Goal: Register for event/course

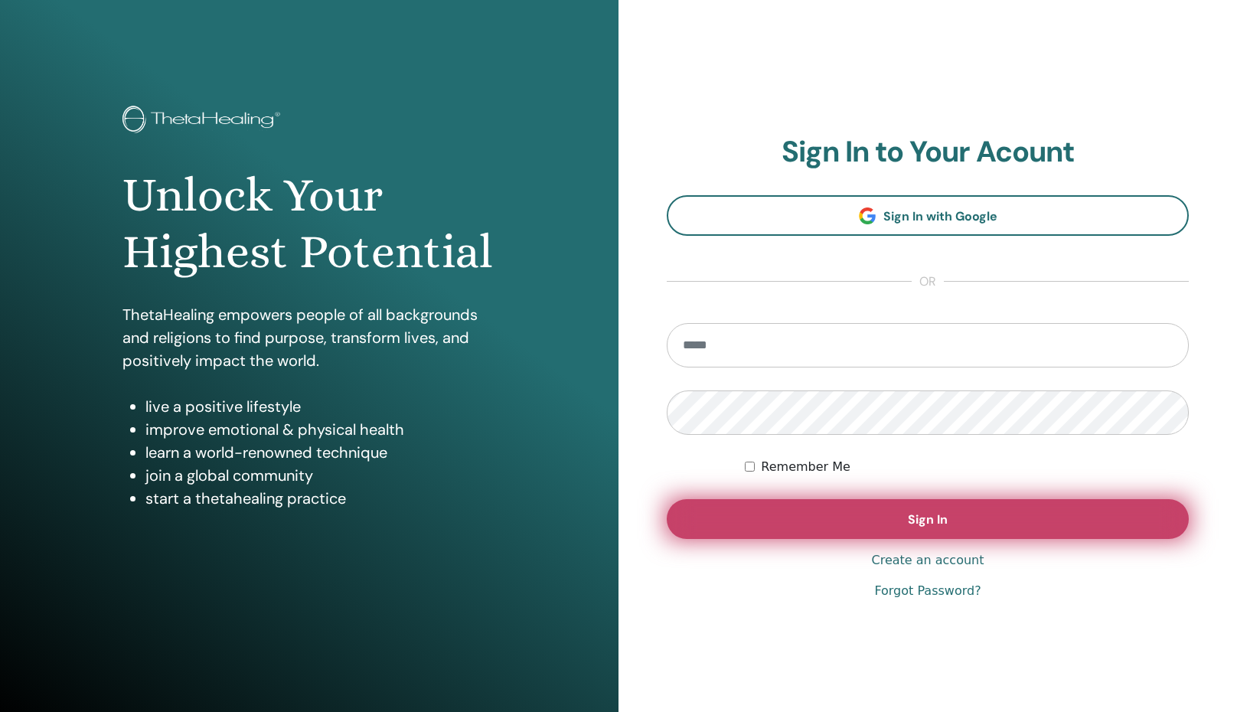
type input "**********"
click at [868, 526] on button "Sign In" at bounding box center [928, 519] width 522 height 40
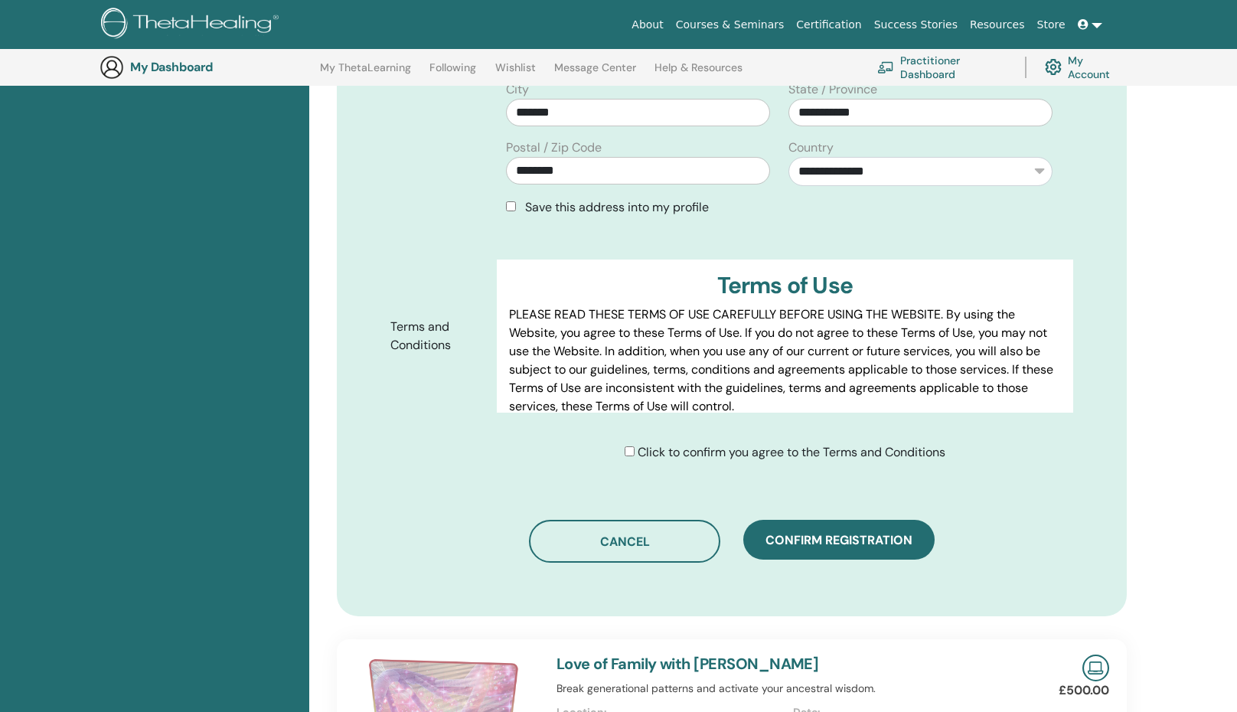
scroll to position [817, 0]
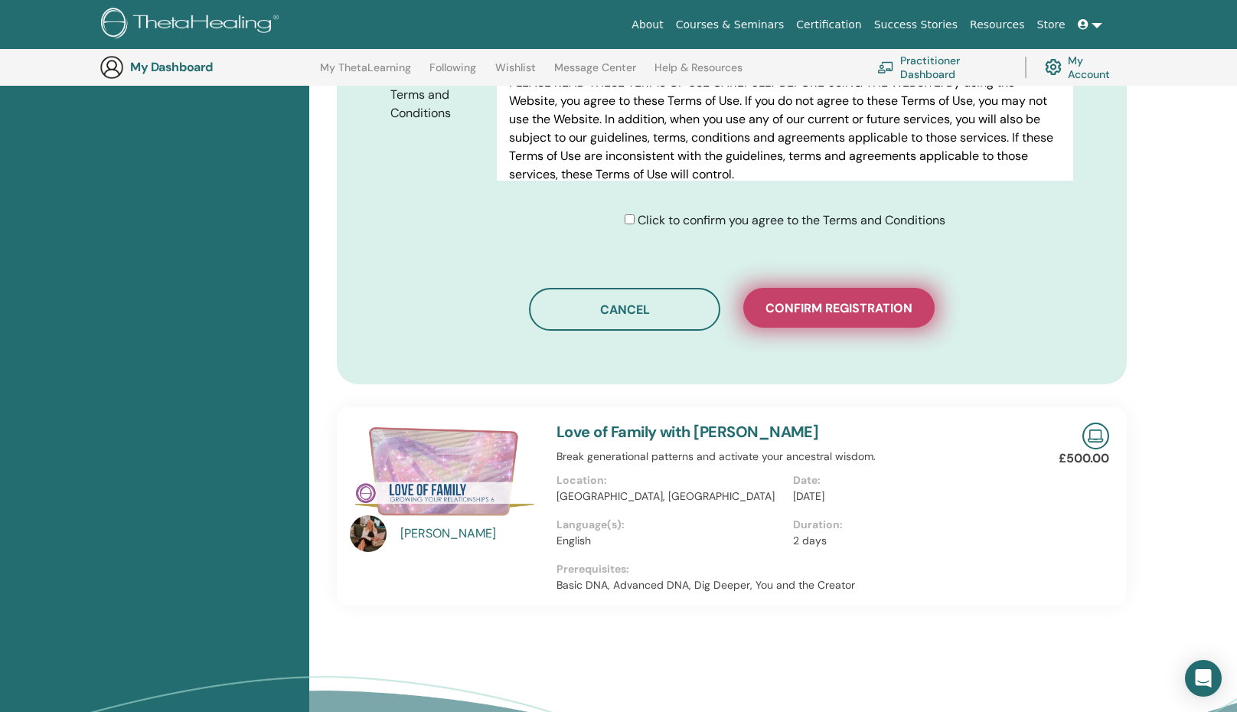
click at [802, 305] on span "Confirm registration" at bounding box center [839, 308] width 147 height 16
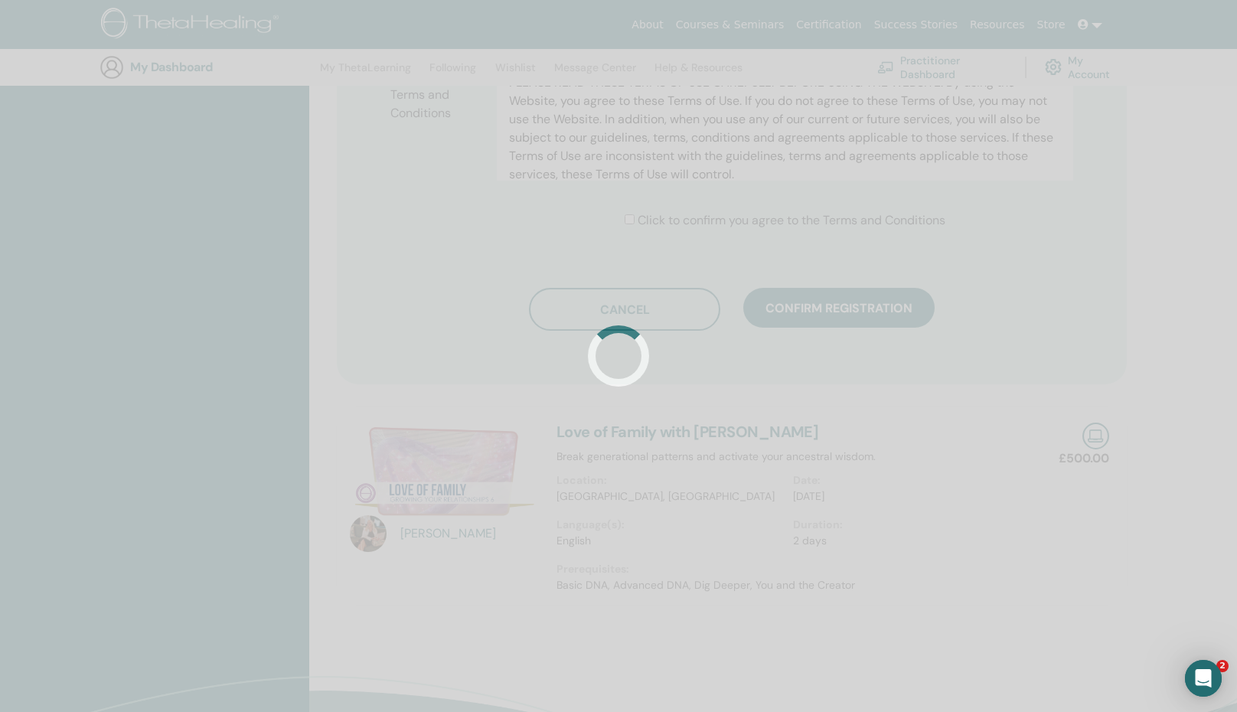
scroll to position [0, 0]
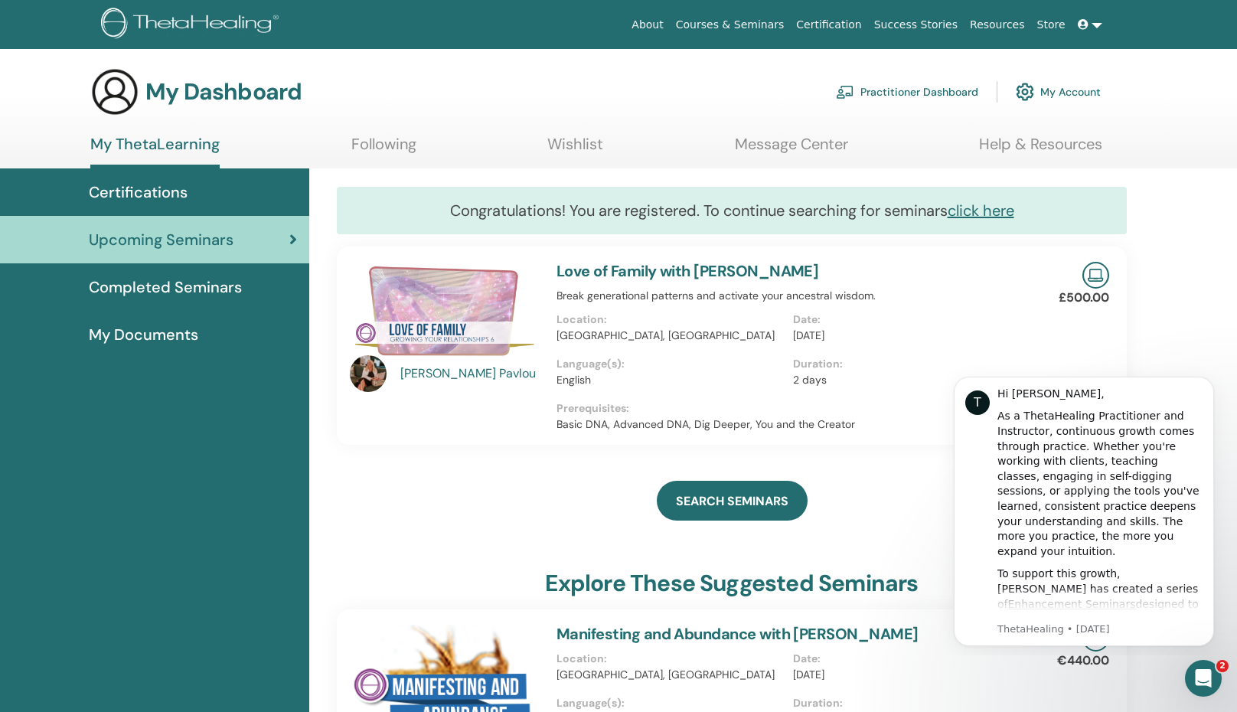
click at [204, 273] on link "Completed Seminars" at bounding box center [154, 286] width 309 height 47
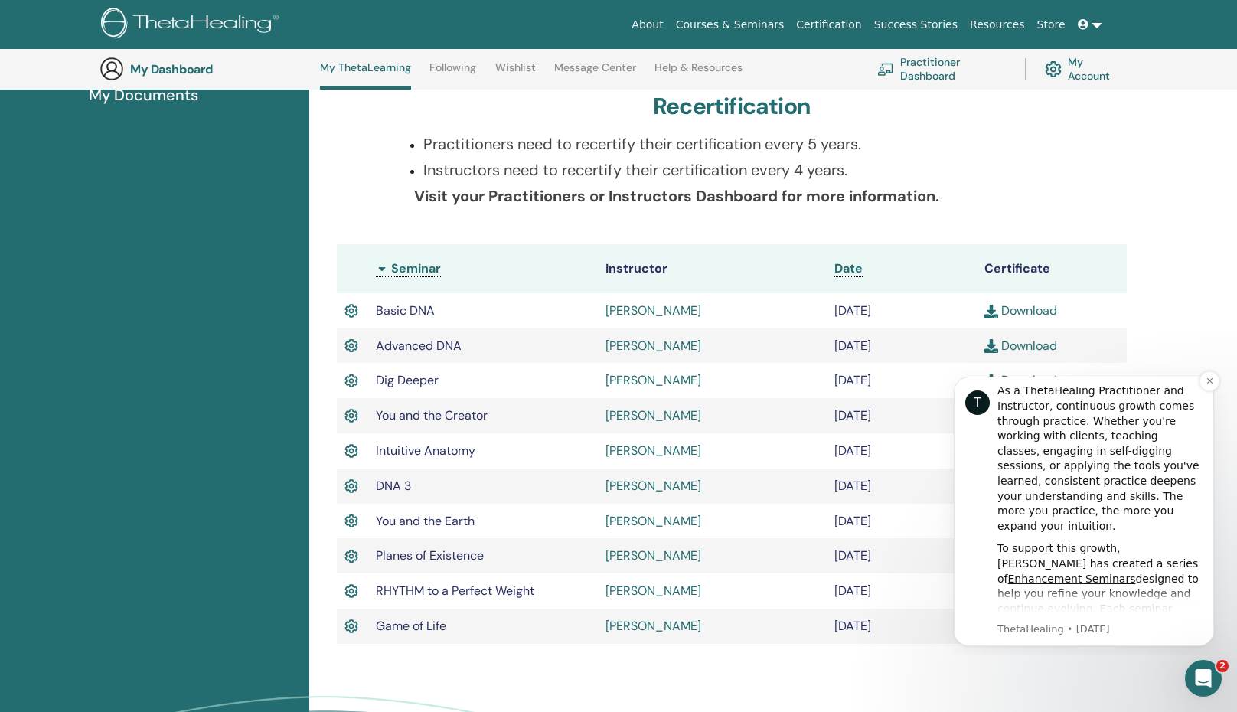
scroll to position [36, 0]
click at [1210, 382] on icon "Dismiss notification" at bounding box center [1210, 381] width 8 height 8
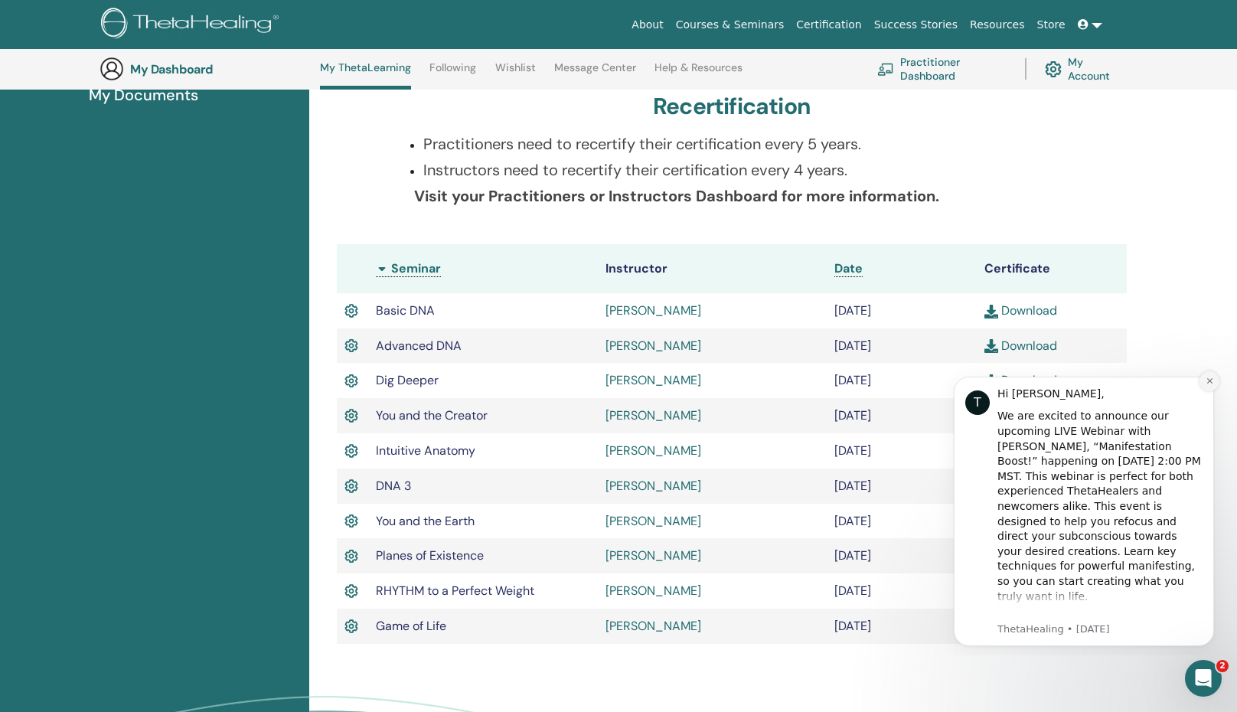
click at [1207, 379] on icon "Dismiss notification" at bounding box center [1209, 380] width 5 height 5
